Goal: Information Seeking & Learning: Learn about a topic

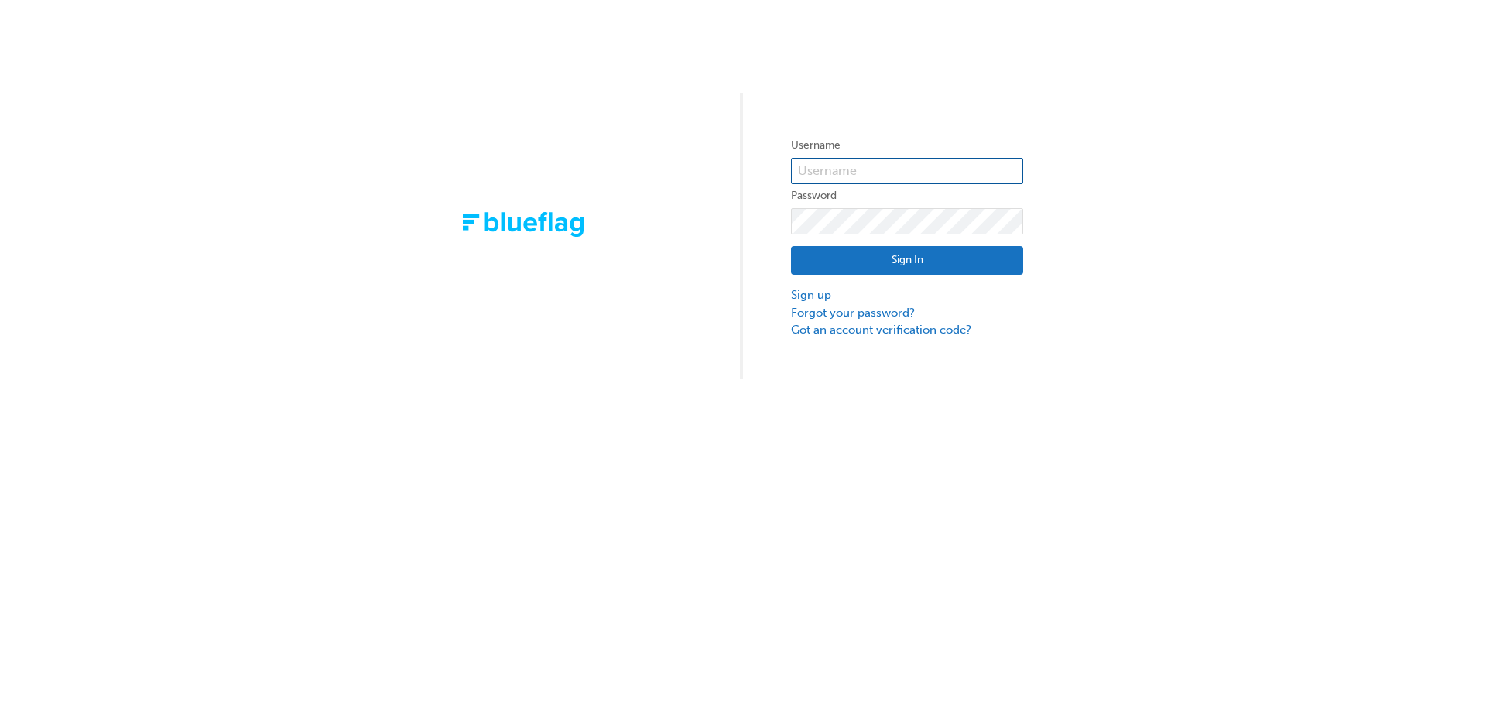
click at [890, 162] on input "text" at bounding box center [907, 171] width 232 height 26
click at [745, 165] on div "Username Password Sign In Sign up Forgot your password? Got an account verifica…" at bounding box center [743, 189] width 1486 height 379
click at [995, 112] on div "Username Password Sign In Sign up Forgot your password? Got an account verifica…" at bounding box center [743, 189] width 1486 height 379
click at [899, 163] on input "text" at bounding box center [907, 171] width 232 height 26
type input "[DOMAIN_NAME][EMAIL_ADDRESS][PERSON_NAME][DOMAIN_NAME]"
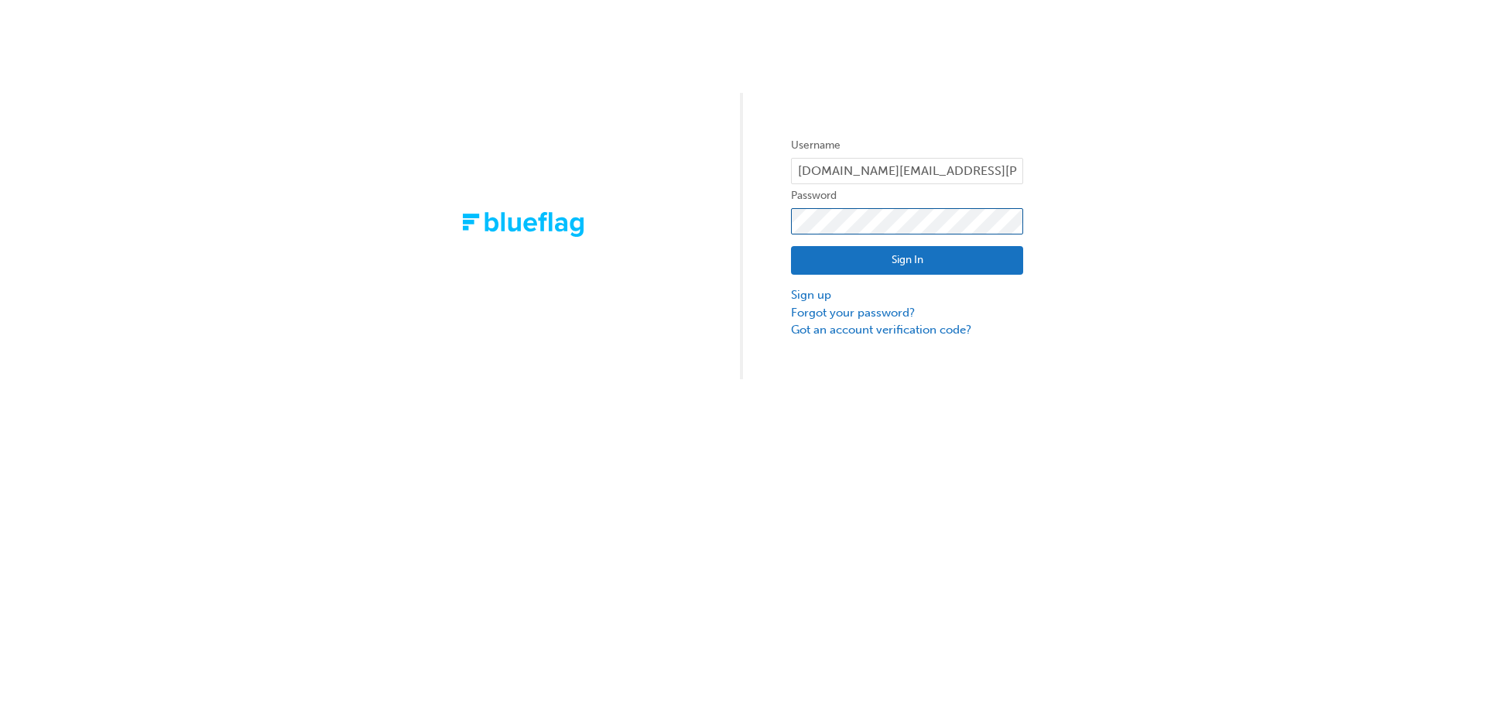
click button "Sign In" at bounding box center [907, 260] width 232 height 29
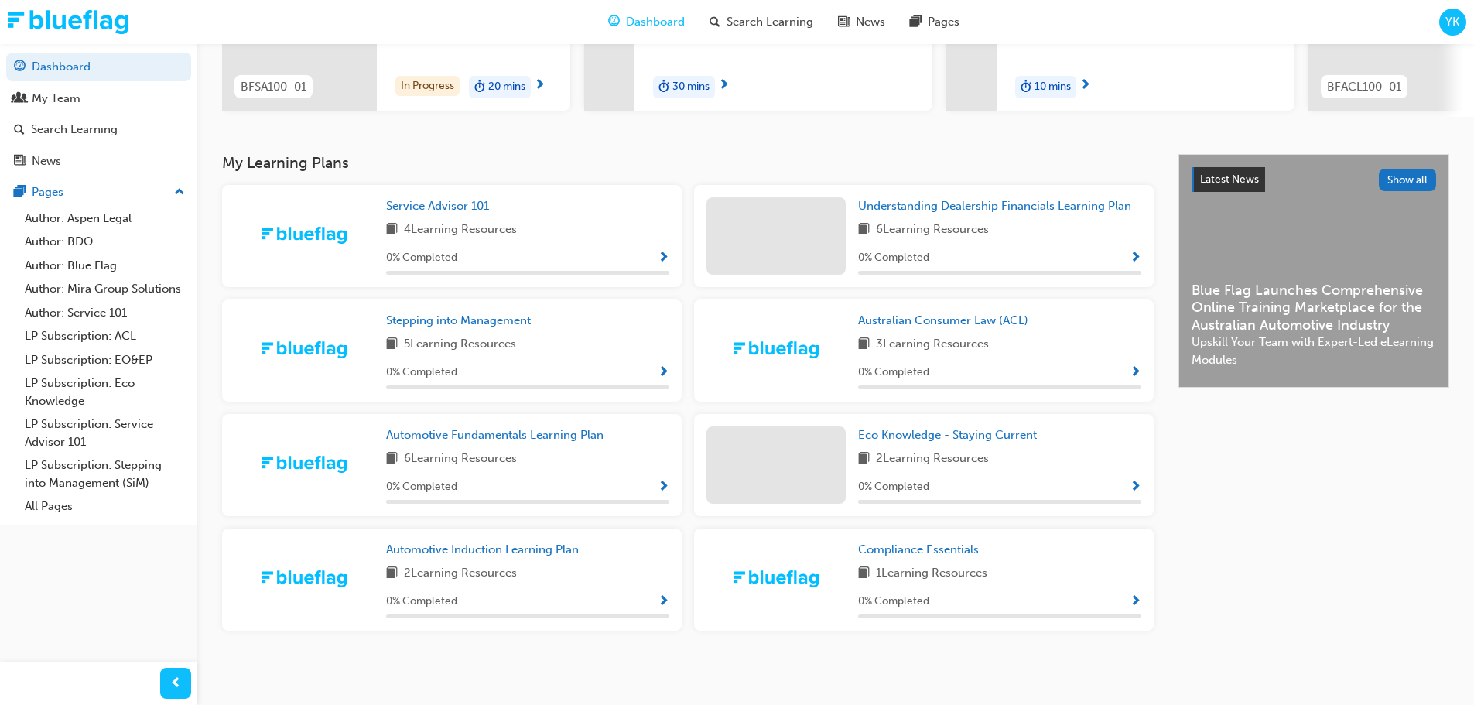
scroll to position [248, 0]
click at [454, 229] on span "4 Learning Resources" at bounding box center [460, 228] width 113 height 19
click at [667, 254] on span "Show Progress" at bounding box center [664, 257] width 12 height 14
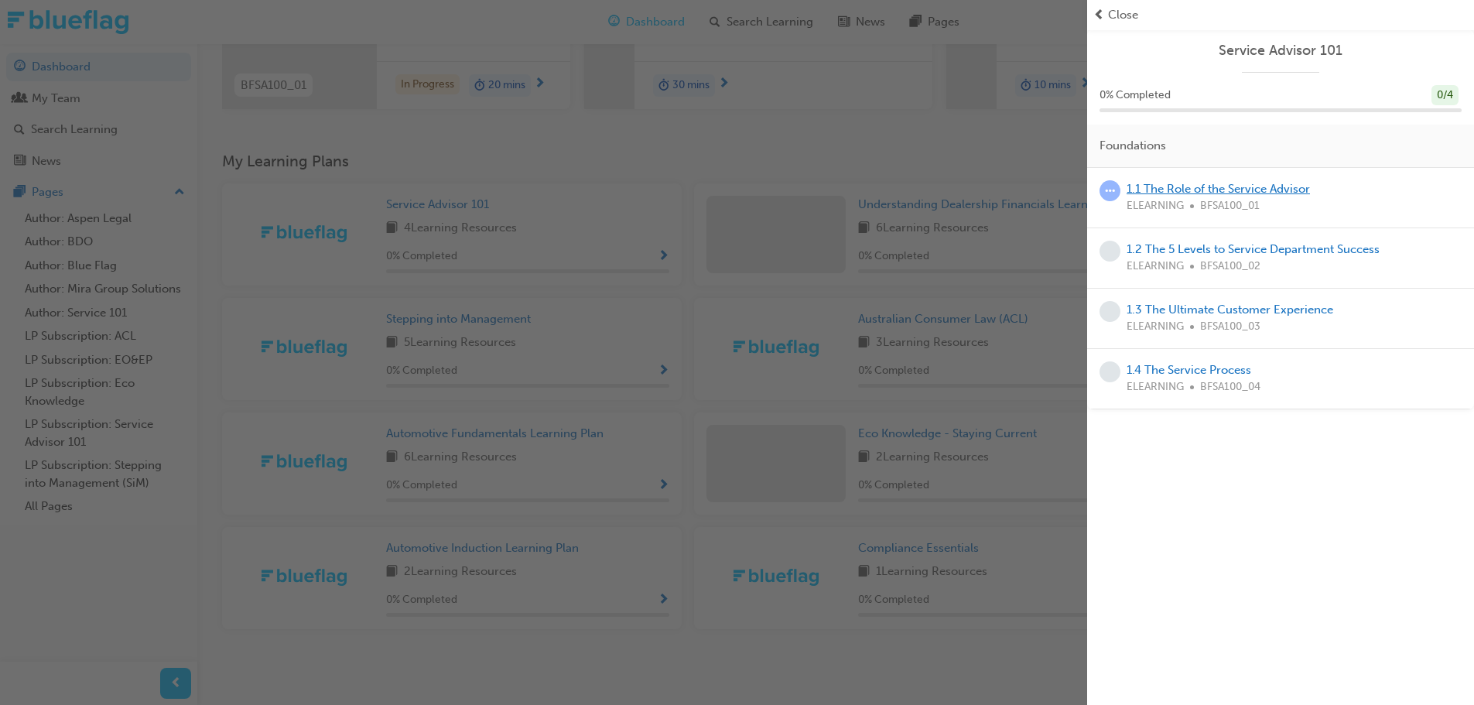
click at [1209, 184] on link "1.1 The Role of the Service Advisor" at bounding box center [1218, 189] width 183 height 14
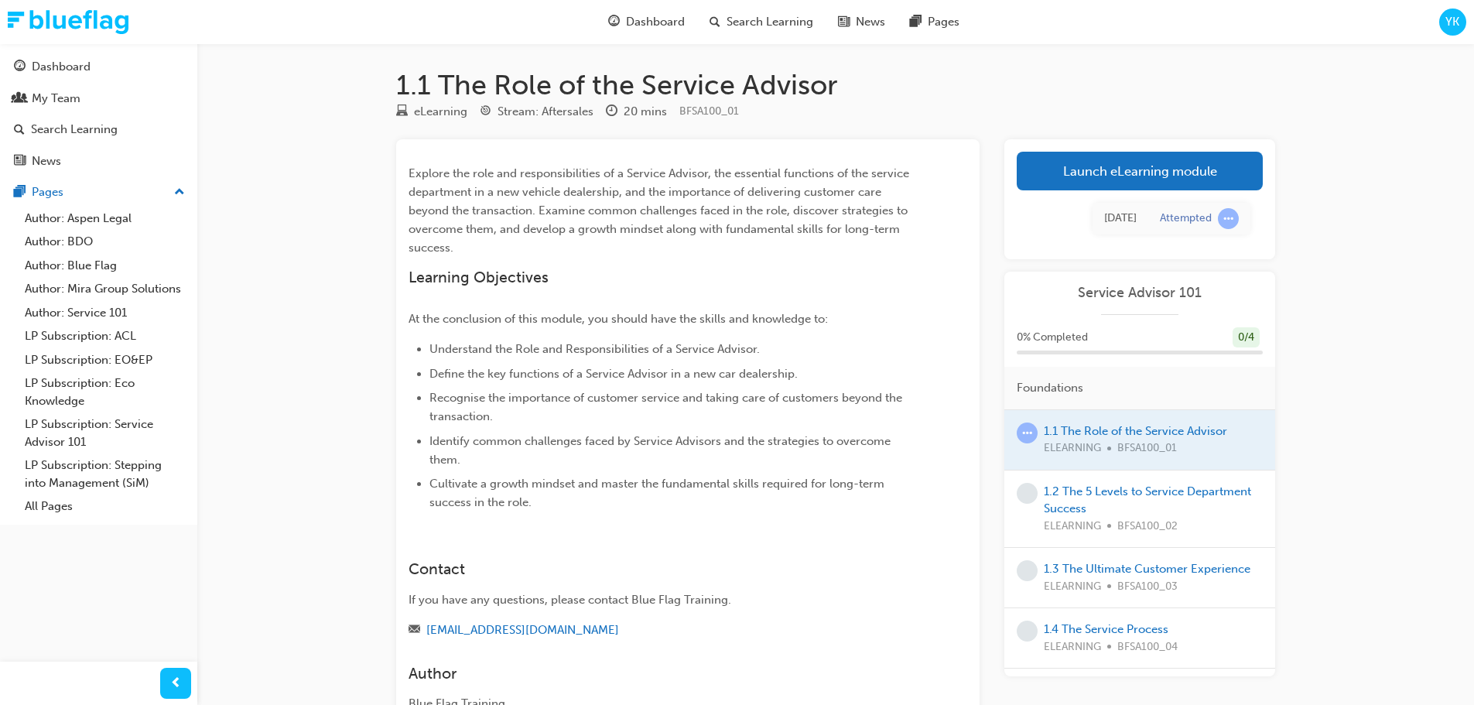
scroll to position [121, 0]
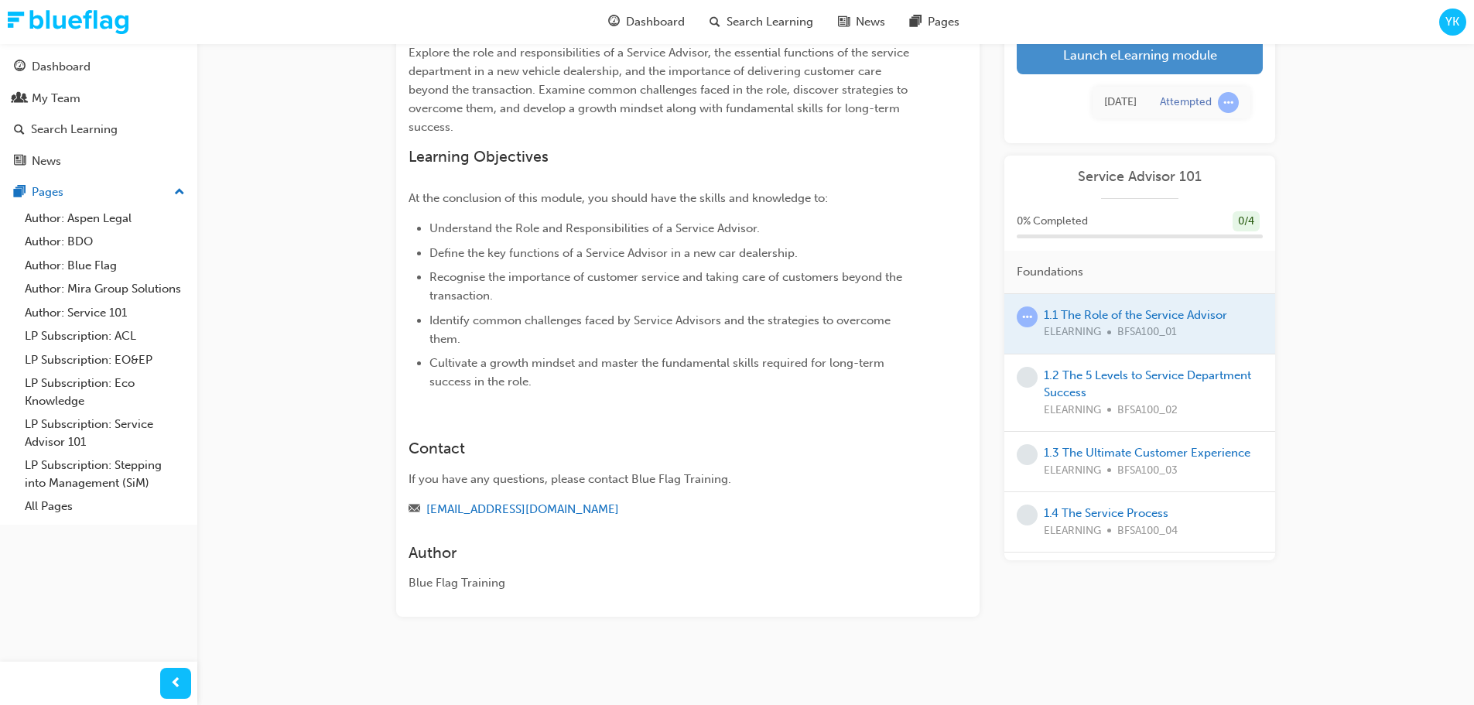
click at [1110, 56] on link "Launch eLearning module" at bounding box center [1140, 55] width 246 height 39
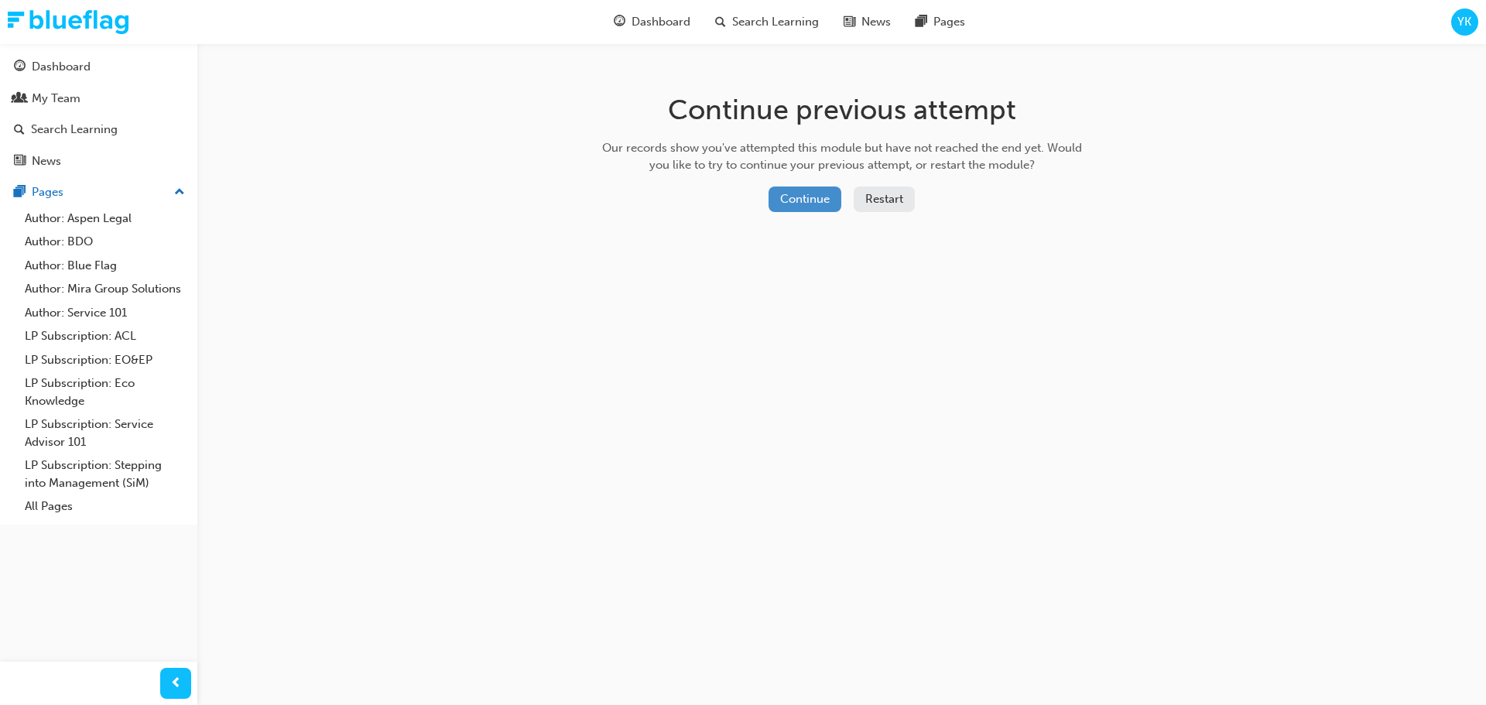
click at [807, 193] on button "Continue" at bounding box center [805, 200] width 73 height 26
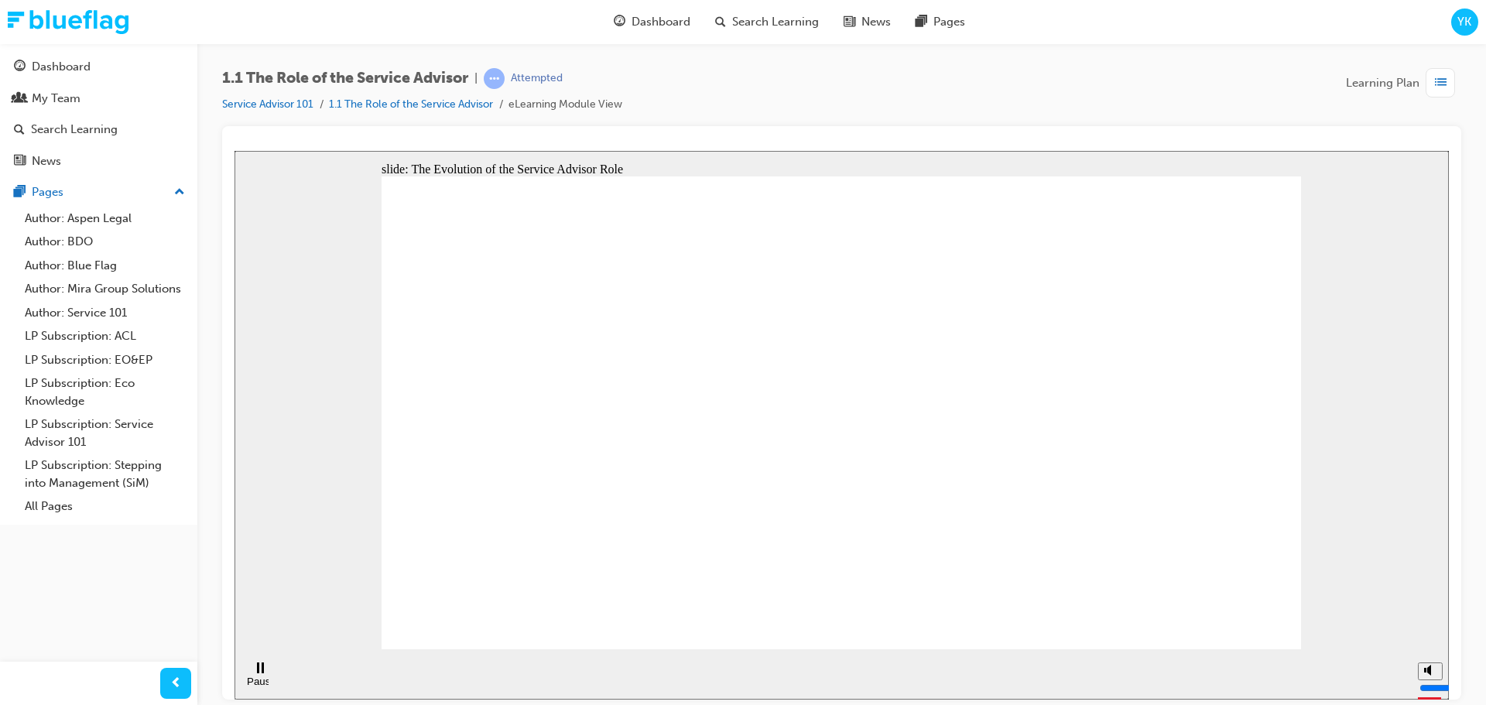
drag, startPoint x: 1242, startPoint y: 616, endPoint x: 1252, endPoint y: 616, distance: 10.1
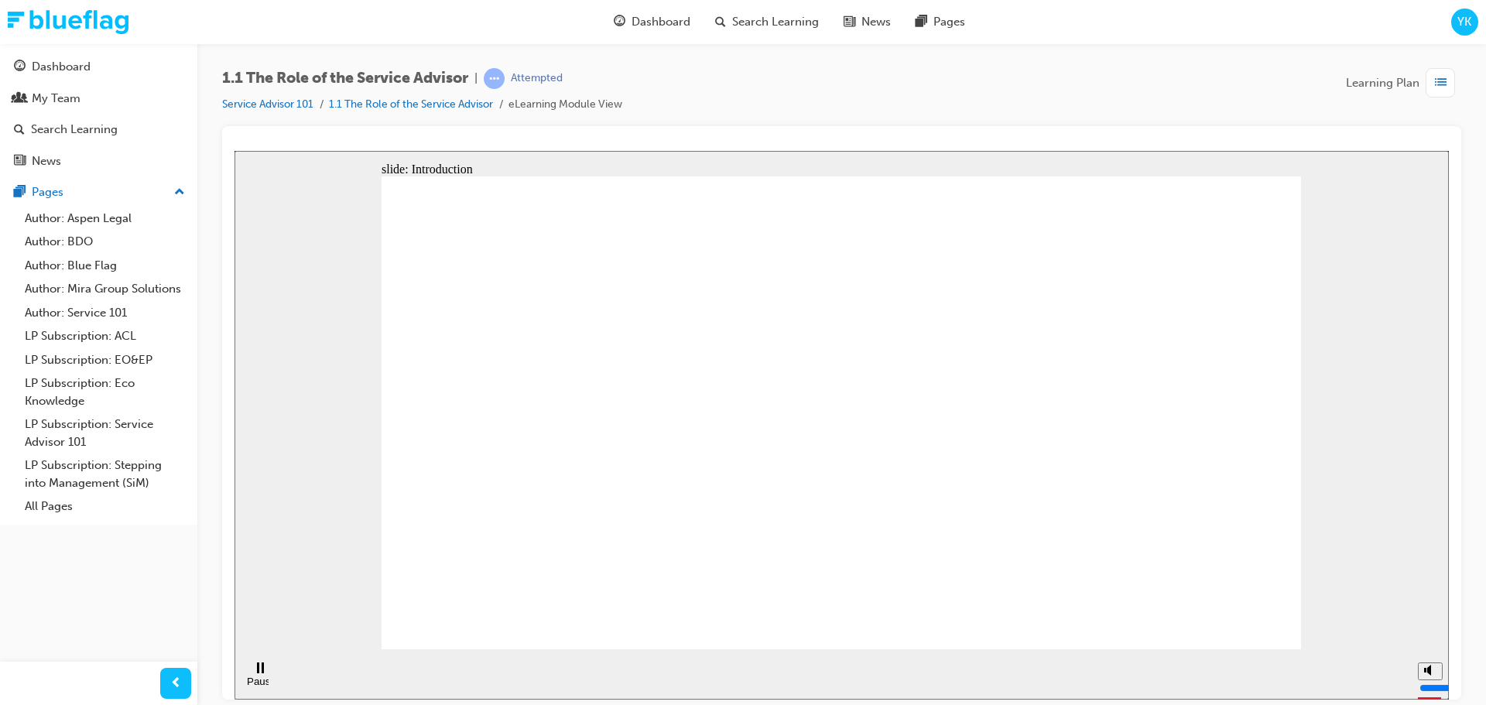
type textarea "retail"
type textarea "1 year"
type textarea "i have not received any"
type textarea "customer feels comfortable"
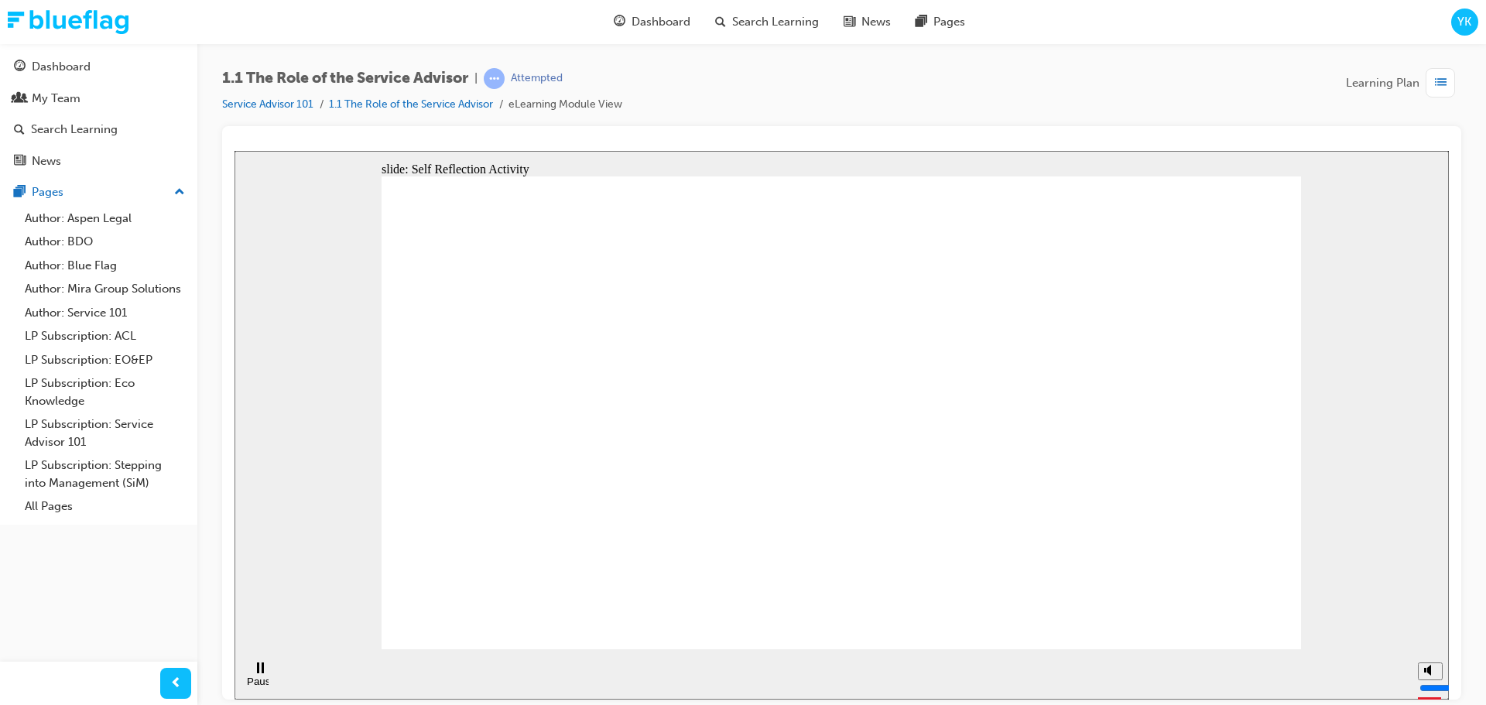
type textarea "1 year"
type textarea "retail"
type textarea "1 year"
type textarea "i have not received any"
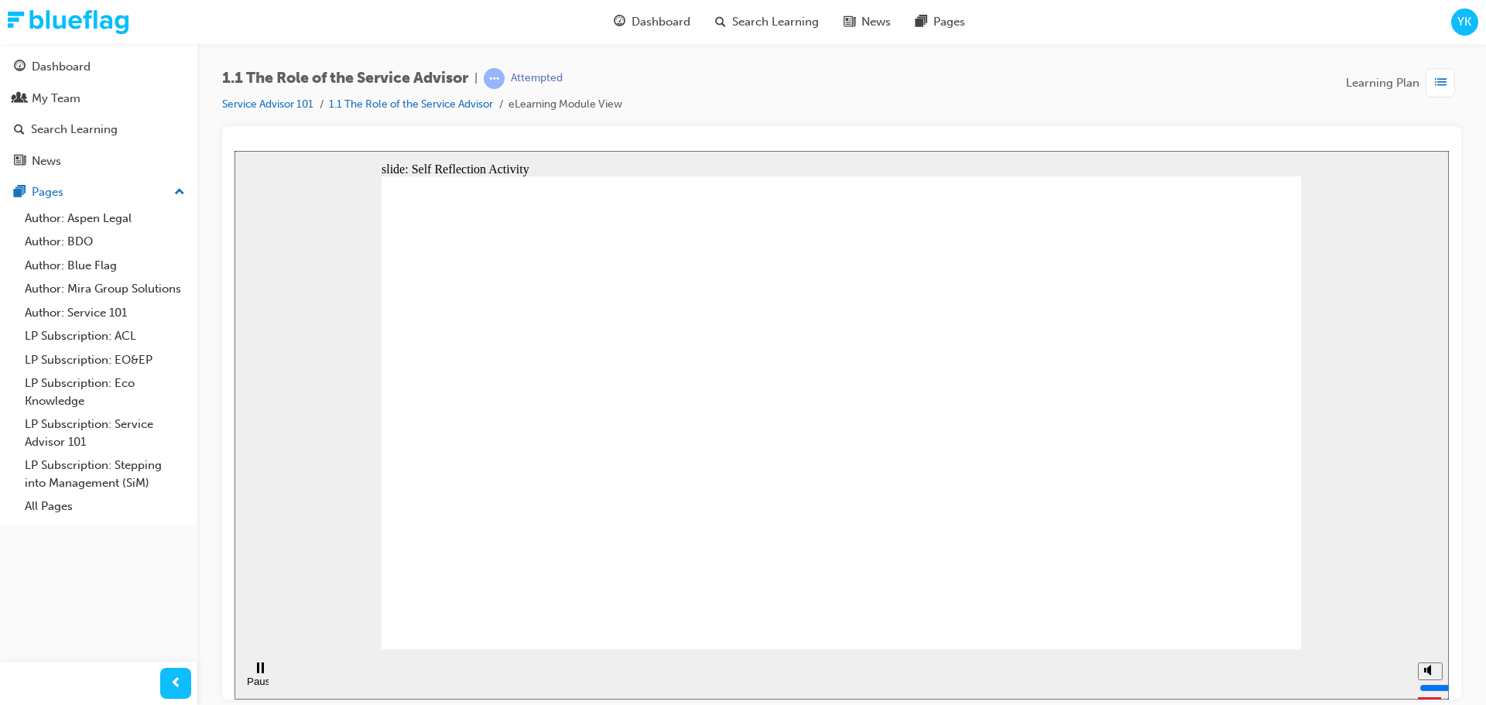
type textarea "customer feels comfortable"
type textarea "i have not received any"
type textarea "retail"
type textarea "1 year"
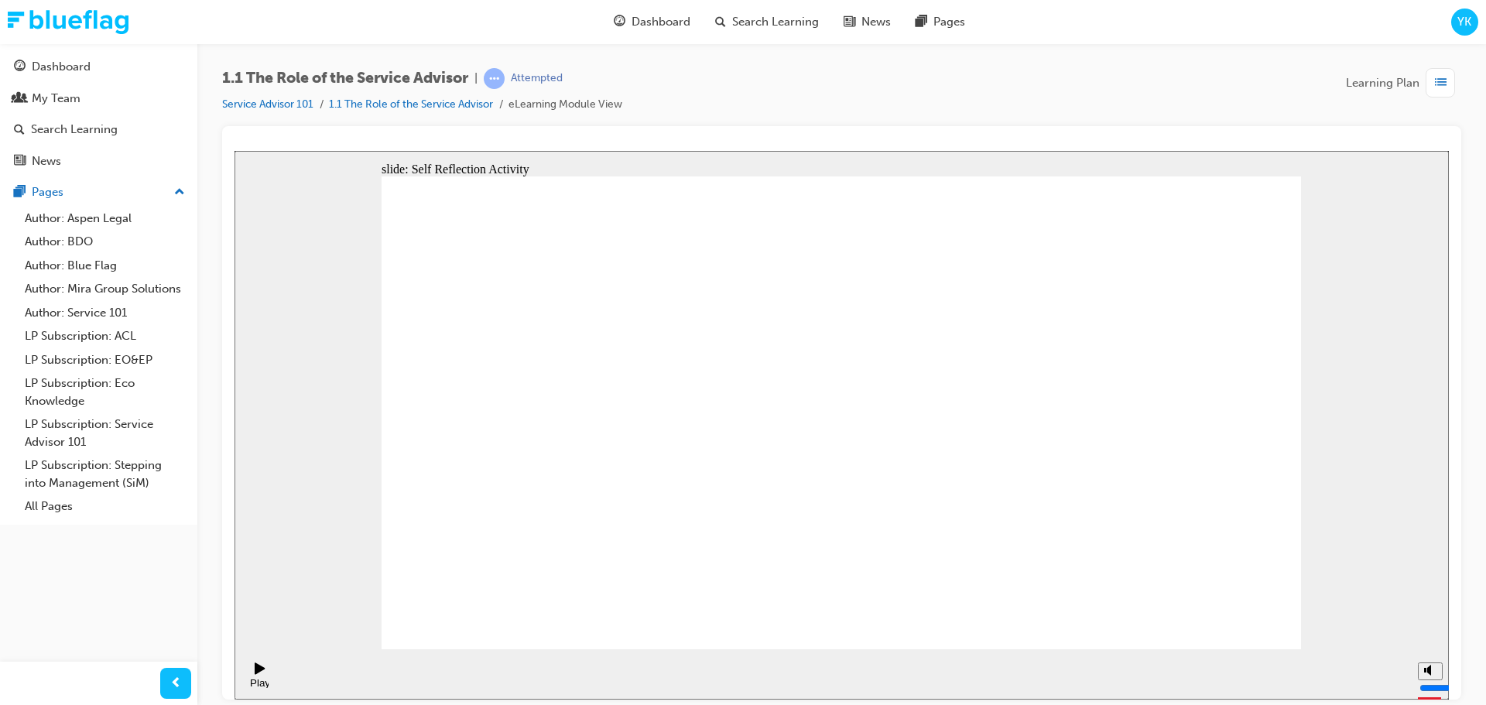
type textarea "i have not received any"
type textarea "customer feels comfortable"
click at [1313, 589] on div "slide: Chapter 1 Rectangle 2 Rectangle 1 Menu close-white.png Line 1 Module Nav…" at bounding box center [842, 424] width 1214 height 549
